Goal: Information Seeking & Learning: Learn about a topic

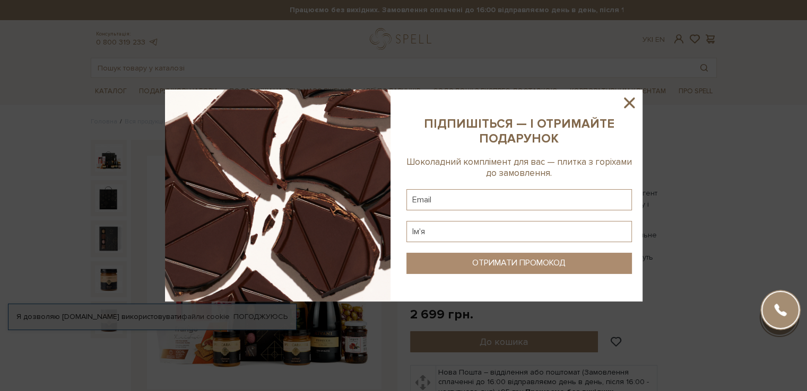
click at [630, 104] on icon at bounding box center [629, 103] width 11 height 11
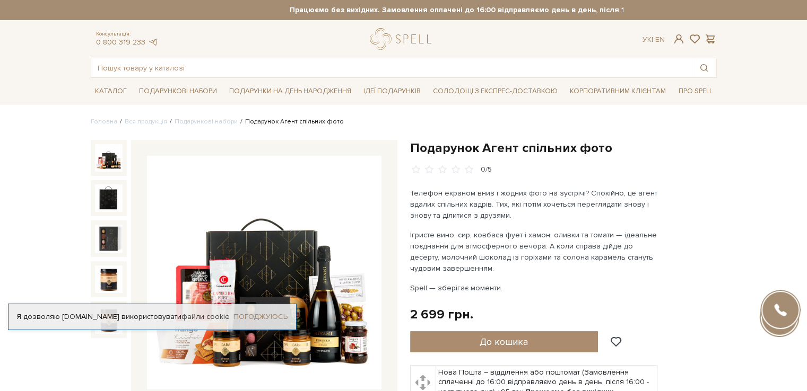
click at [271, 312] on link "Погоджуюсь" at bounding box center [260, 317] width 54 height 10
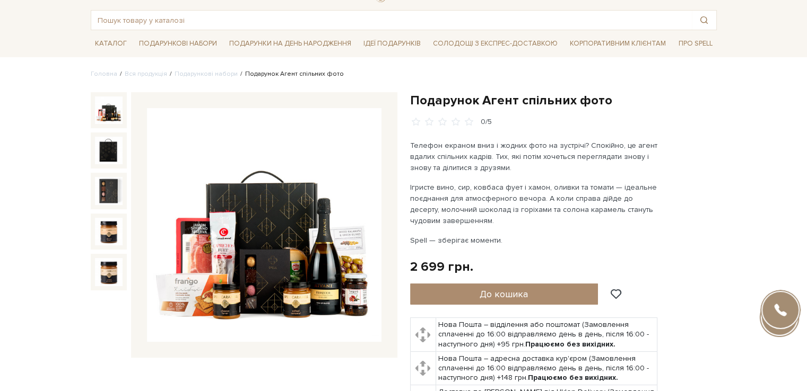
scroll to position [106, 0]
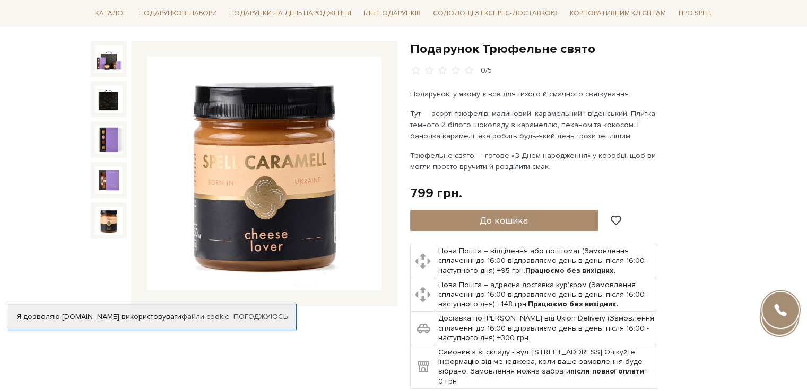
scroll to position [106, 0]
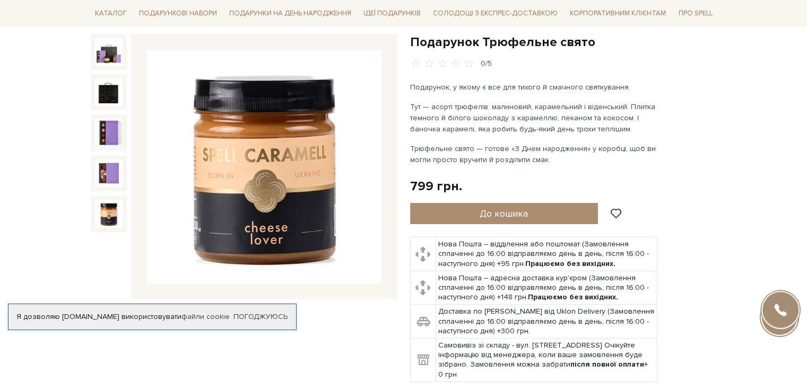
click at [108, 66] on div at bounding box center [109, 52] width 36 height 36
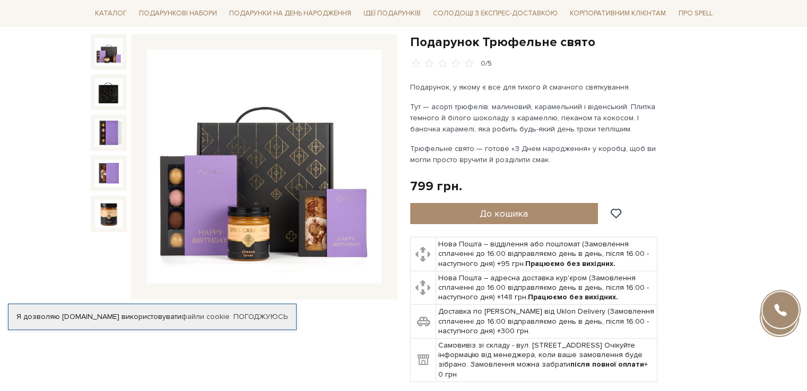
click at [106, 60] on img at bounding box center [109, 52] width 28 height 28
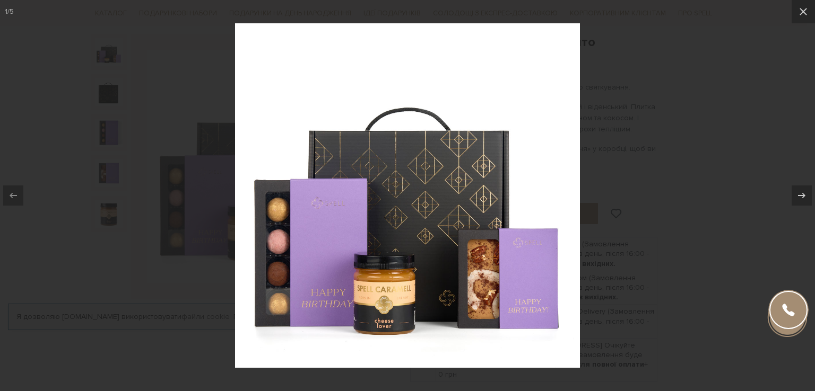
drag, startPoint x: 663, startPoint y: 88, endPoint x: 677, endPoint y: 9, distance: 79.7
click at [663, 83] on div at bounding box center [407, 195] width 815 height 391
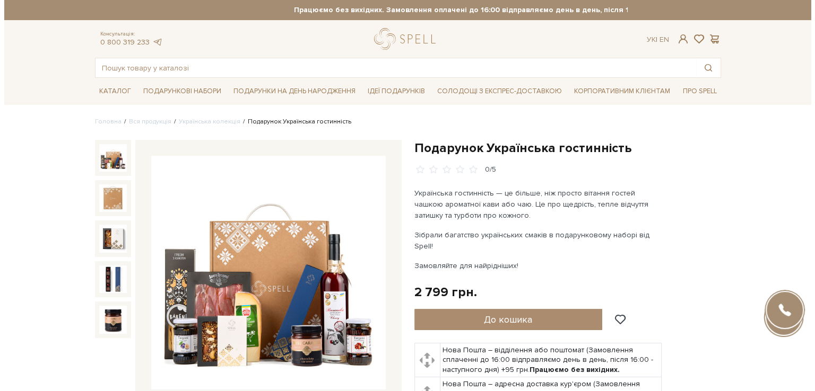
scroll to position [106, 0]
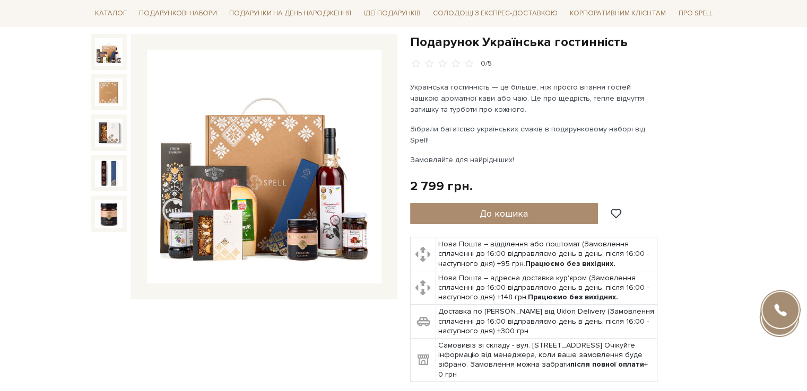
click at [267, 179] on img at bounding box center [264, 167] width 234 height 234
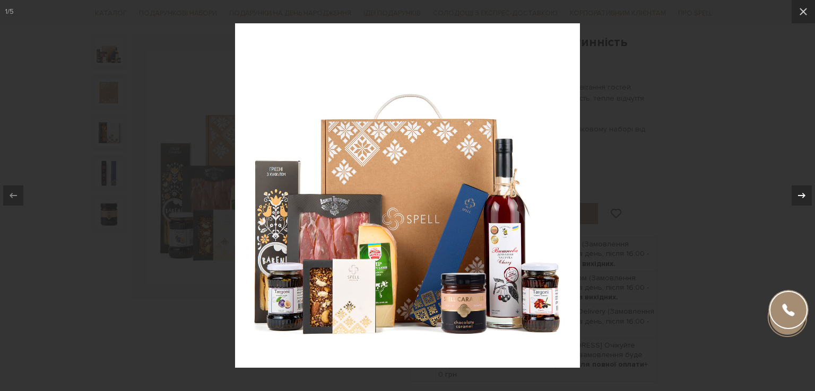
click at [794, 188] on div at bounding box center [801, 196] width 20 height 20
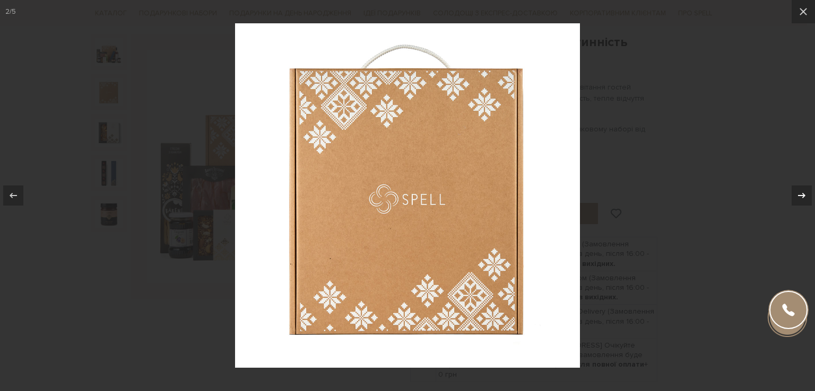
click at [794, 188] on div at bounding box center [801, 196] width 20 height 20
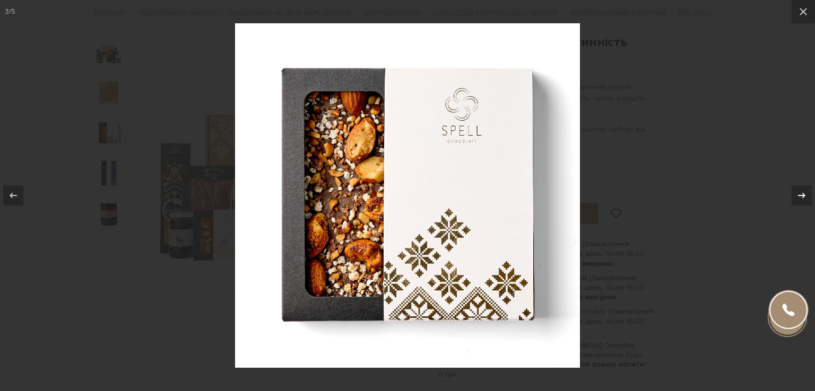
click at [794, 188] on div at bounding box center [801, 196] width 20 height 20
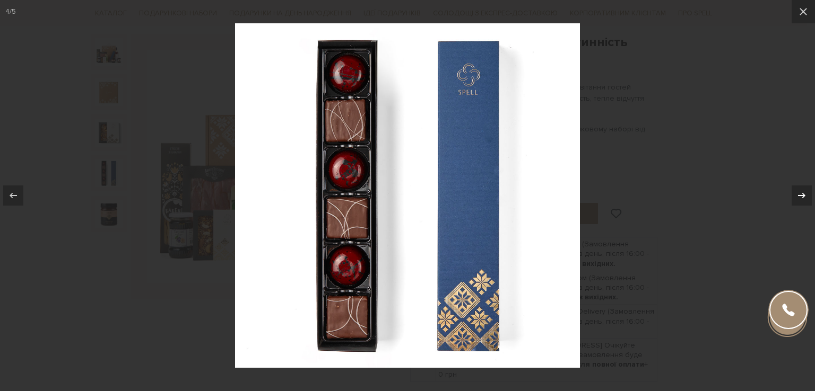
click at [794, 188] on div at bounding box center [801, 196] width 20 height 20
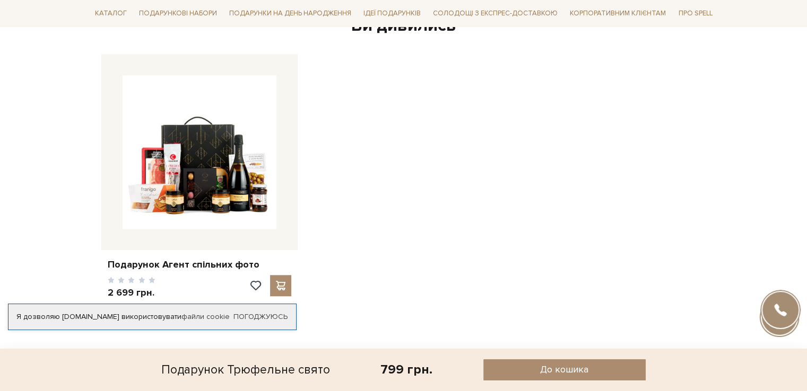
scroll to position [838, 0]
